Goal: Find contact information: Find contact information

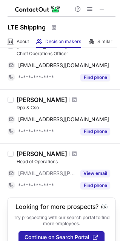
scroll to position [66, 0]
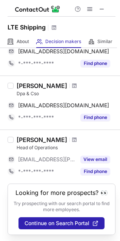
drag, startPoint x: 114, startPoint y: 163, endPoint x: 118, endPoint y: 176, distance: 13.4
click at [118, 176] on div "Select department Select all (3) Sergey Goncharuk Chief Operations Officer gonc…" at bounding box center [60, 144] width 120 height 193
click at [104, 9] on span at bounding box center [102, 9] width 6 height 6
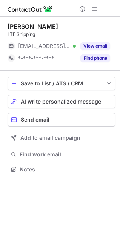
scroll to position [164, 120]
click at [91, 46] on button "View email" at bounding box center [95, 46] width 30 height 8
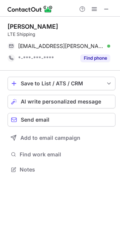
scroll to position [4, 4]
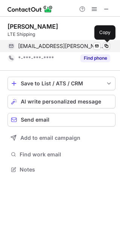
click at [106, 46] on span at bounding box center [106, 46] width 6 height 6
